Goal: Check status: Check status

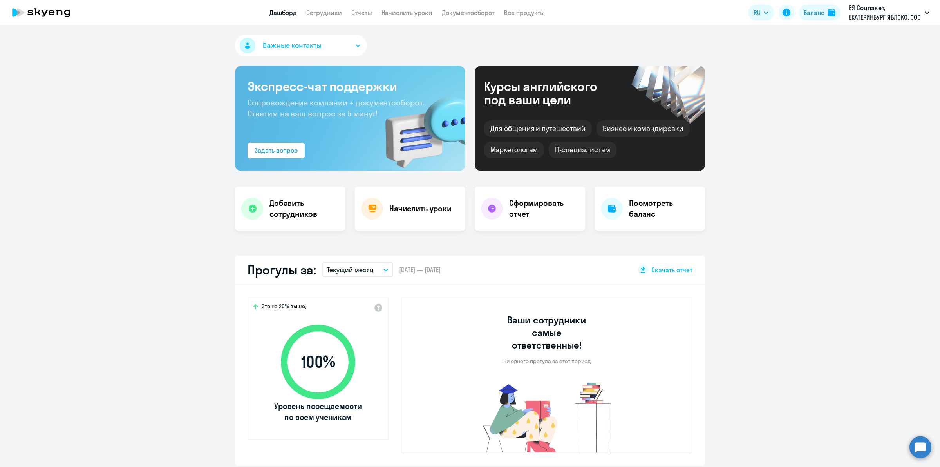
select select "30"
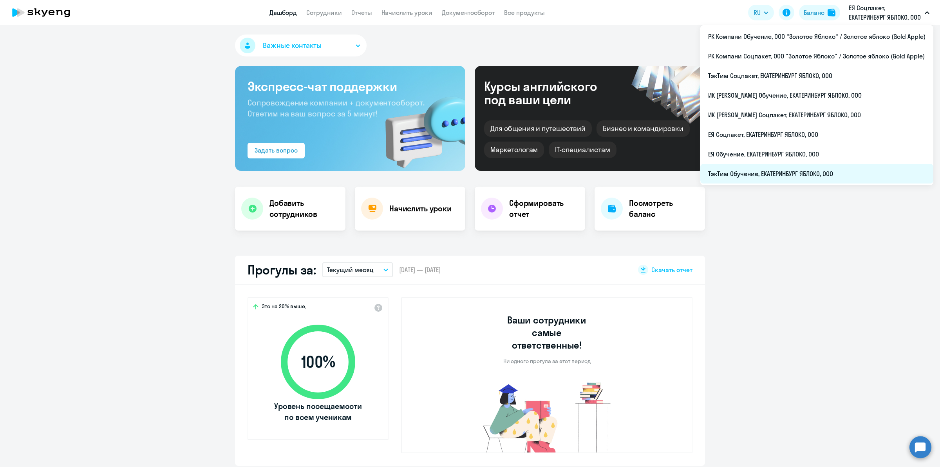
click at [822, 169] on li "ТэкТим Обучение, ЕКАТЕРИНБУРГ ЯБЛОКО, ООО" at bounding box center [816, 174] width 233 height 20
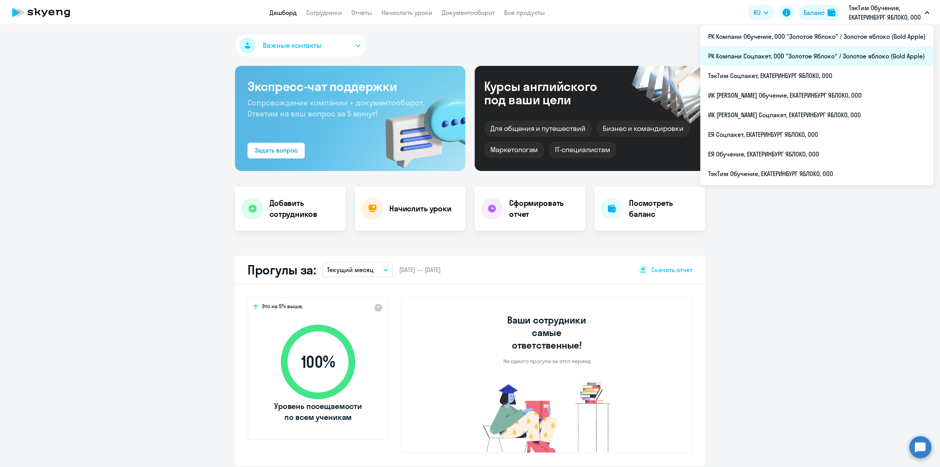
click at [820, 60] on li "РК Компани Соцпакет, ООО "Золотое Яблоко" / Золотое яблоко (Gold Apple)" at bounding box center [816, 56] width 233 height 20
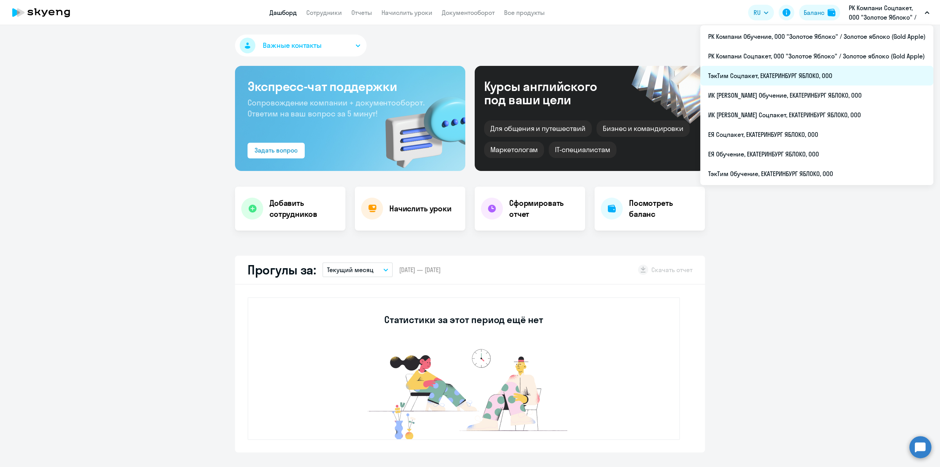
select select "30"
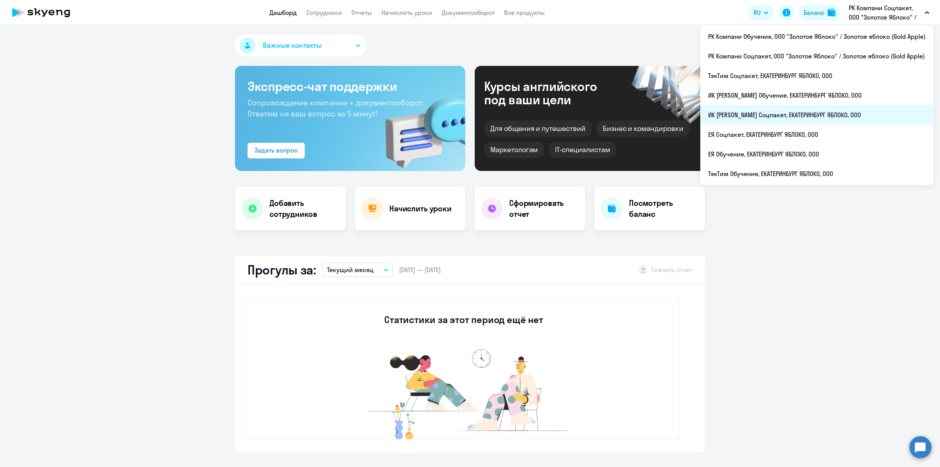
click at [796, 110] on li "ИК [PERSON_NAME] Соцпакет, ЕКАТЕРИНБУРГ ЯБЛОКО, ООО" at bounding box center [816, 115] width 233 height 20
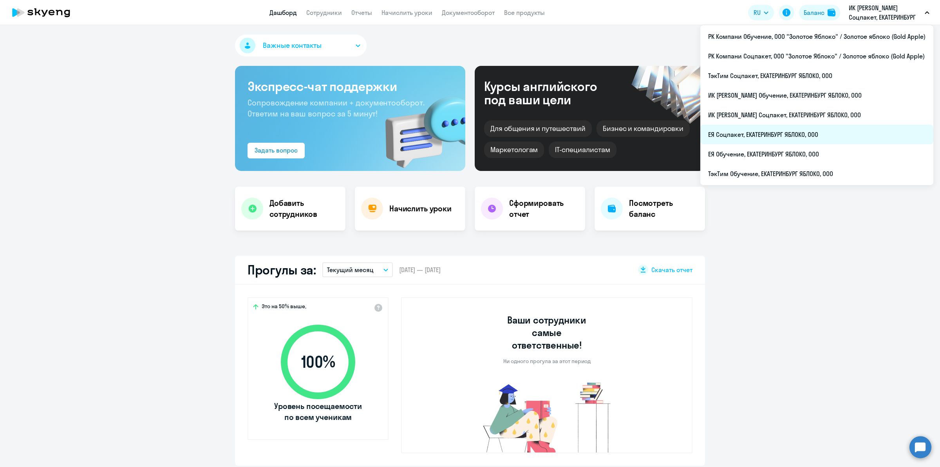
click at [780, 134] on li "ЕЯ Соцпакет, ЕКАТЕРИНБУРГ ЯБЛОКО, ООО" at bounding box center [816, 135] width 233 height 20
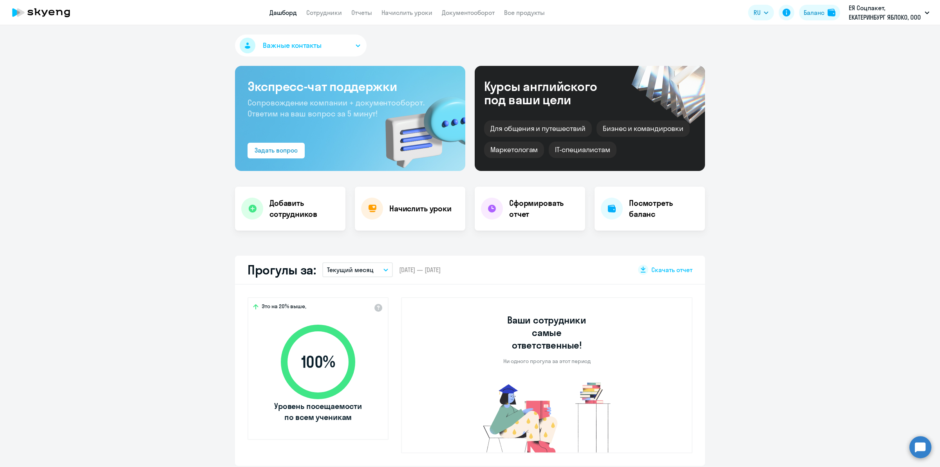
select select "30"
